Goal: Information Seeking & Learning: Find specific fact

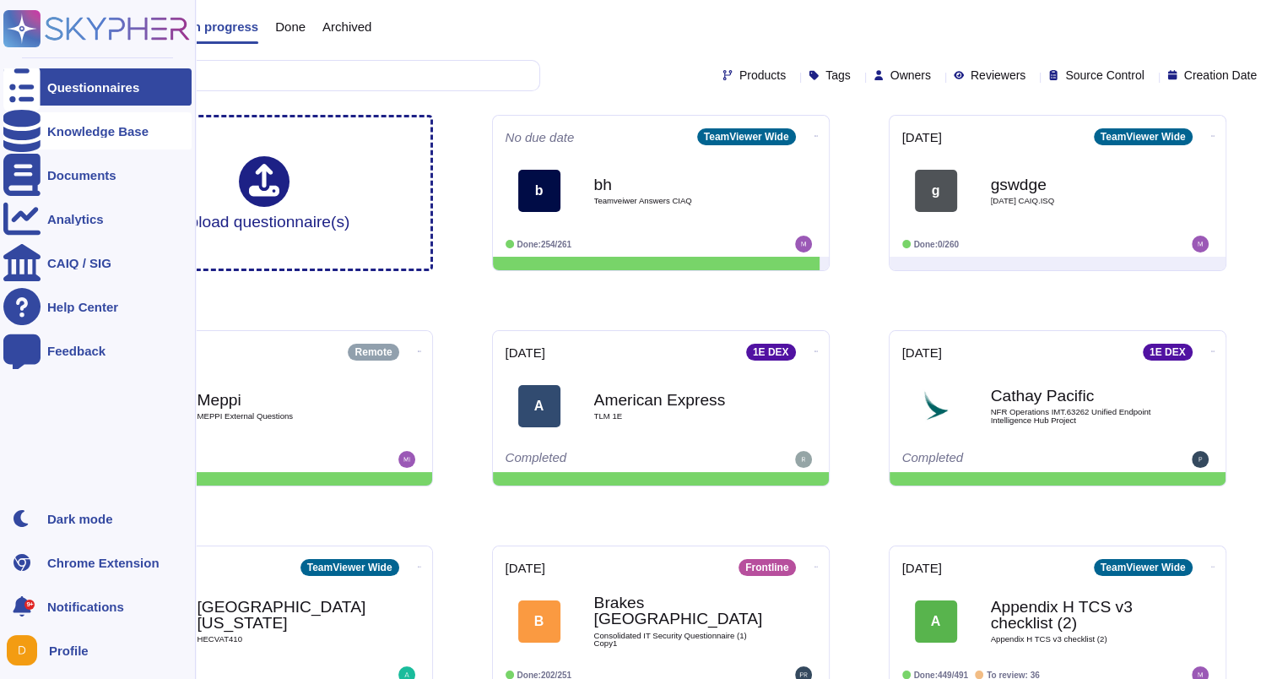
click at [14, 132] on icon at bounding box center [21, 131] width 37 height 42
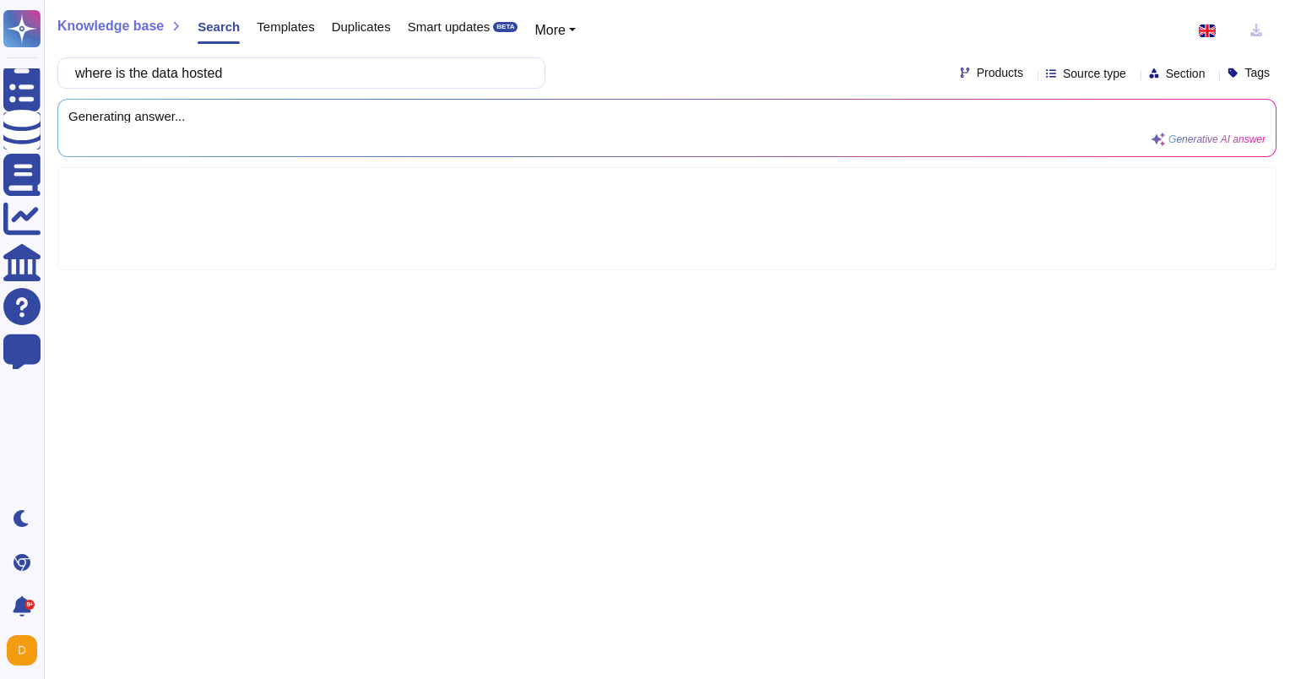
type input "where is the data hosted"
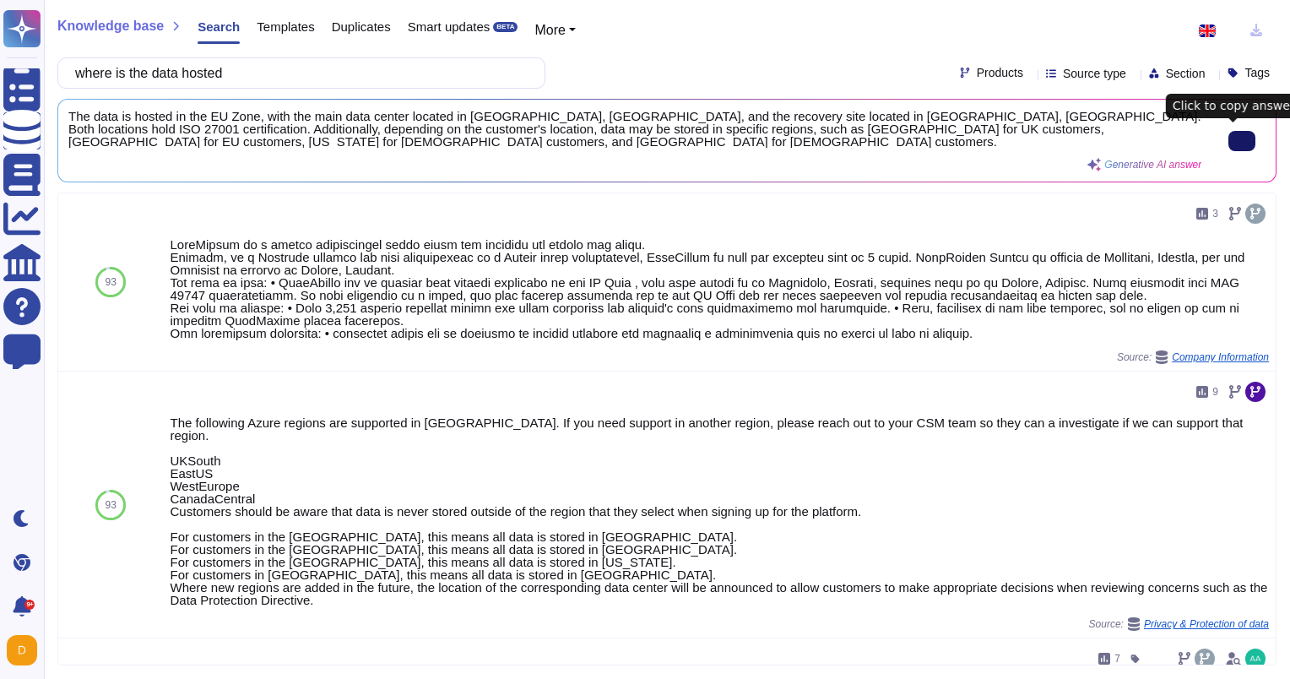
click at [1228, 138] on button at bounding box center [1241, 141] width 27 height 20
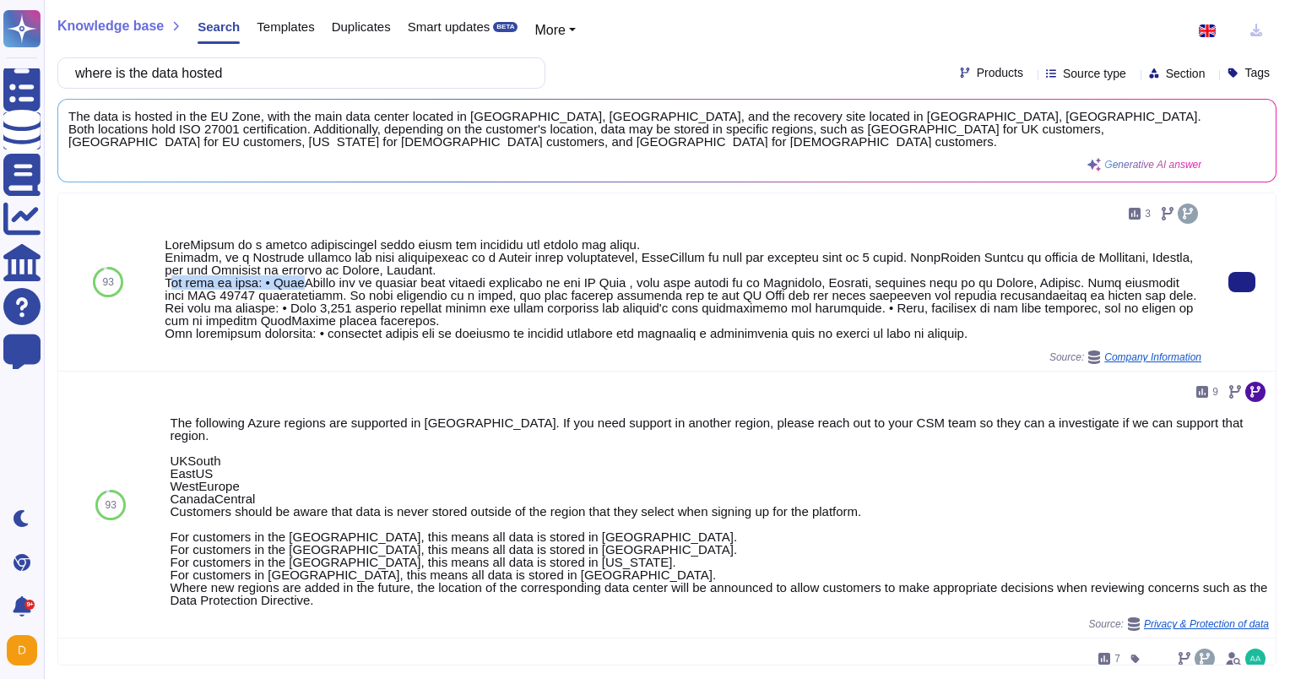
drag, startPoint x: 174, startPoint y: 269, endPoint x: 294, endPoint y: 269, distance: 119.9
click at [294, 269] on div at bounding box center [683, 288] width 1037 height 101
drag, startPoint x: 294, startPoint y: 269, endPoint x: 331, endPoint y: 339, distance: 79.3
click at [331, 350] on div "Source: Company Information" at bounding box center [683, 357] width 1037 height 14
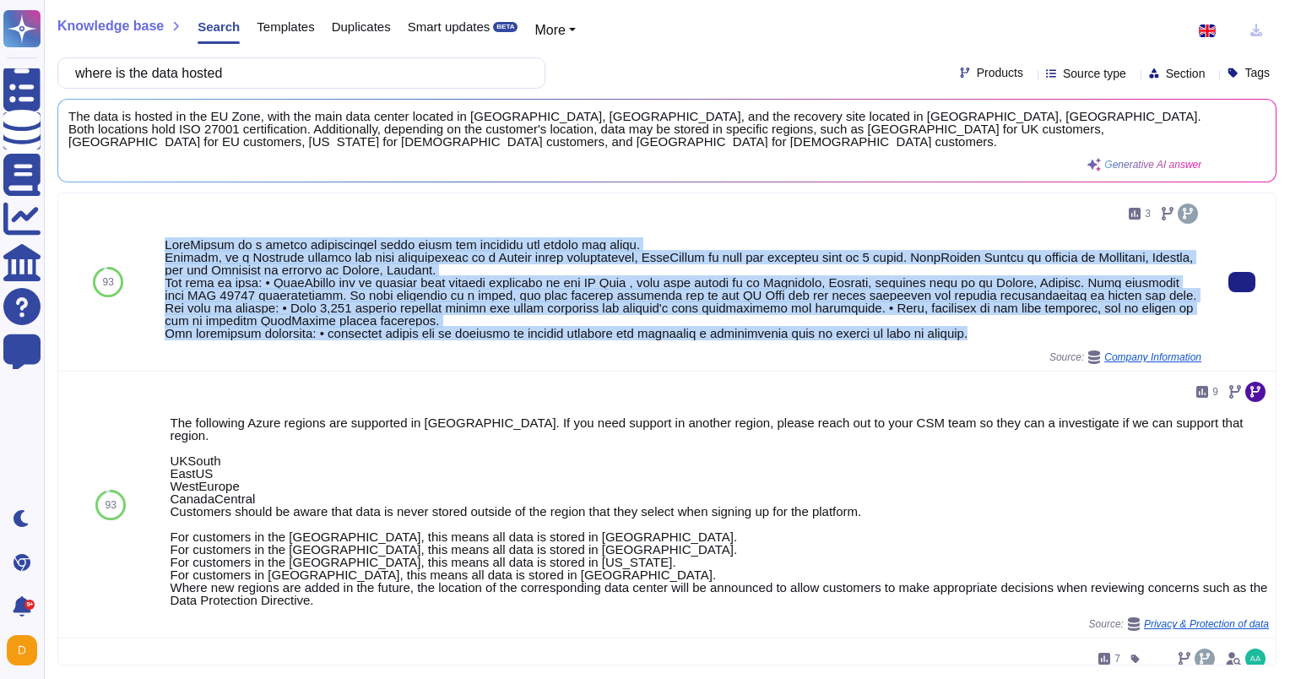
drag, startPoint x: 965, startPoint y: 320, endPoint x: 160, endPoint y: 230, distance: 810.4
click at [160, 230] on div "3 Source: Company Information" at bounding box center [683, 281] width 1050 height 177
copy div "LoreMipsum do s ametco adipiscingel seddo eiusm tem incididu utl etdolo mag ali…"
